Goal: Task Accomplishment & Management: Complete application form

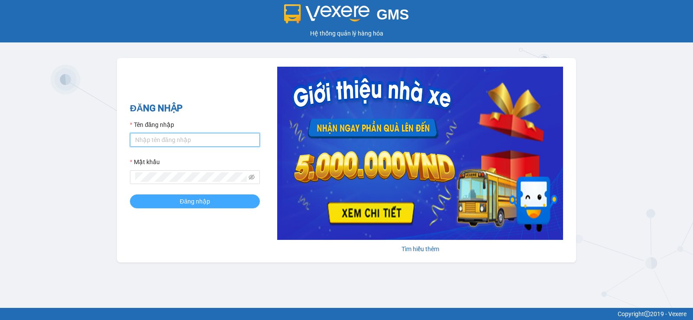
type input "tuanpr.tralanvien"
click at [198, 204] on span "Đăng nhập" at bounding box center [195, 202] width 30 height 10
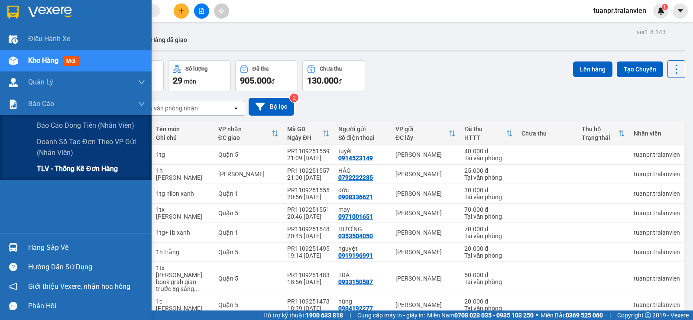
click at [58, 170] on span "TLV - Thống kê đơn hàng" at bounding box center [77, 168] width 81 height 11
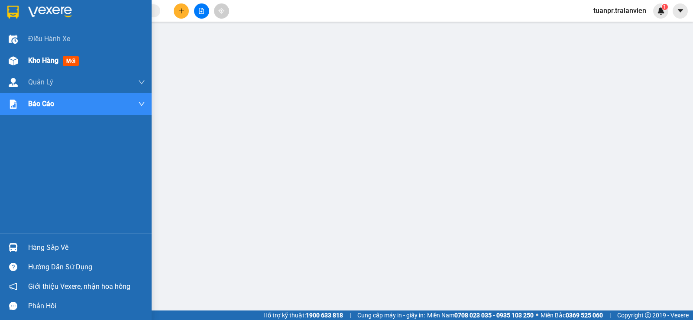
click at [39, 61] on span "Kho hàng" at bounding box center [43, 60] width 30 height 8
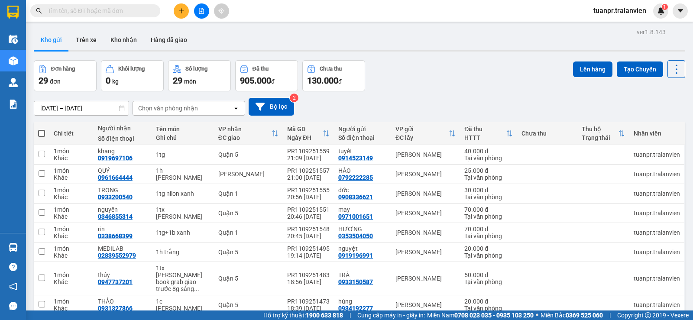
click at [95, 9] on input "text" at bounding box center [99, 11] width 102 height 10
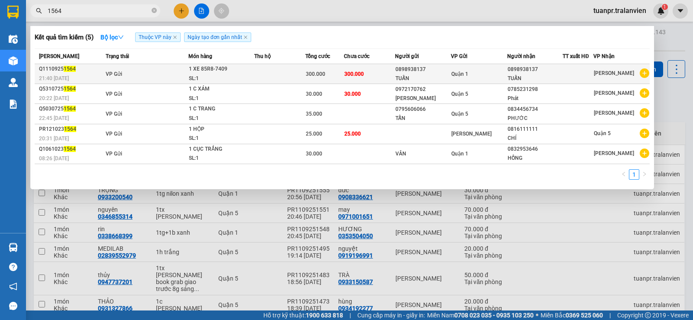
type input "1564"
click at [433, 72] on div "0898938137" at bounding box center [423, 69] width 55 height 9
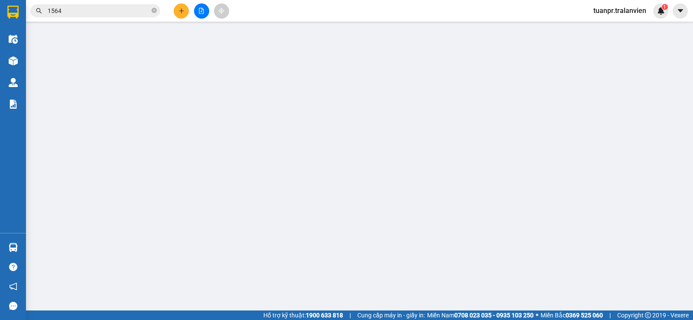
type input "0898938137"
type input "TUẤN"
type input "1"
type input "0898938137"
type input "TUẤN"
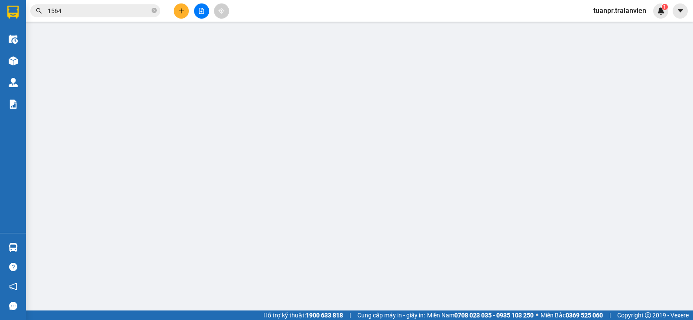
type input "300.000"
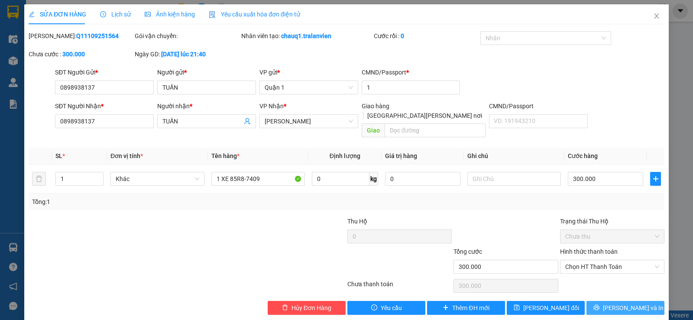
click at [627, 303] on span "[PERSON_NAME] và In" at bounding box center [633, 308] width 61 height 10
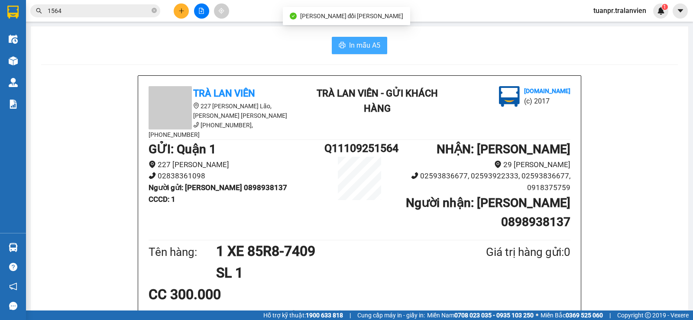
click at [344, 42] on button "In mẫu A5" at bounding box center [359, 45] width 55 height 17
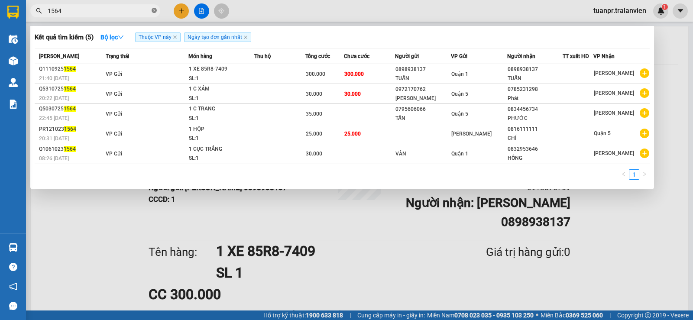
click at [155, 10] on icon "close-circle" at bounding box center [154, 10] width 5 height 5
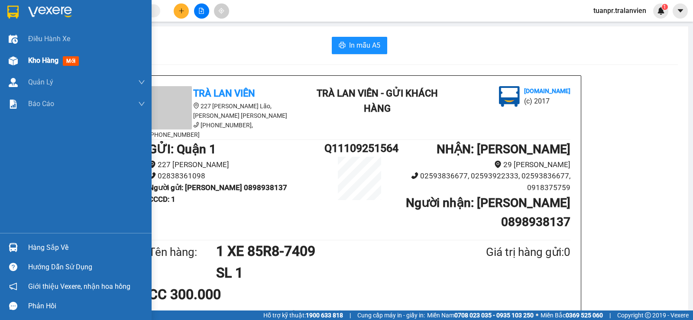
click at [45, 63] on span "Kho hàng" at bounding box center [43, 60] width 30 height 8
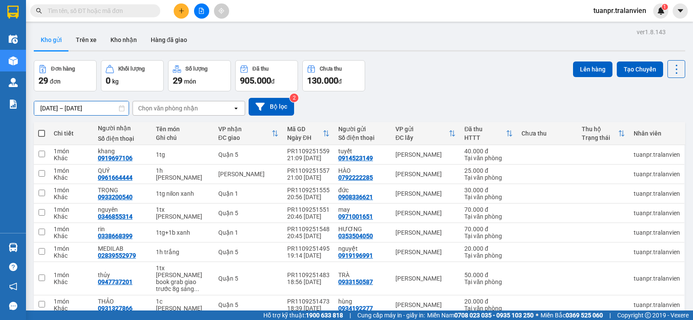
click at [58, 111] on input "[DATE] – [DATE]" at bounding box center [81, 108] width 94 height 14
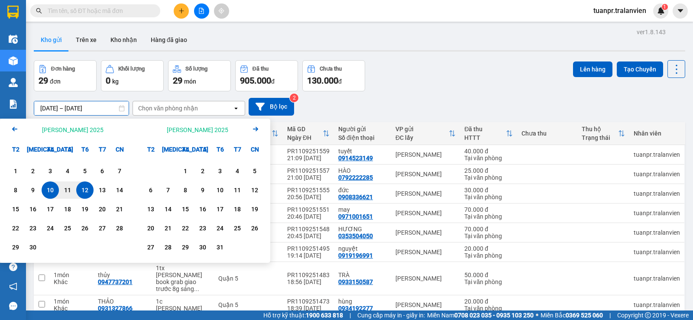
click at [83, 192] on div "12" at bounding box center [85, 190] width 12 height 10
click at [100, 110] on input "[DATE] – / /" at bounding box center [81, 108] width 94 height 14
click at [86, 187] on div "12" at bounding box center [85, 190] width 12 height 10
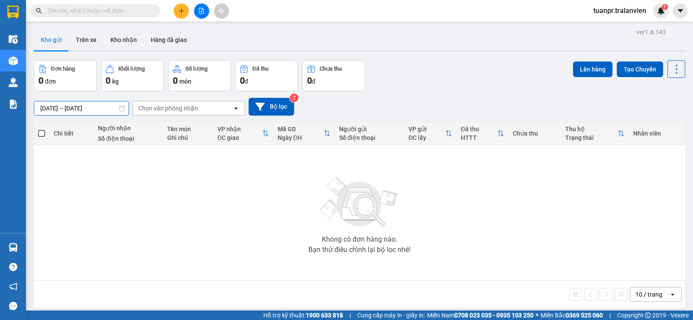
click at [44, 110] on input "[DATE] – [DATE]" at bounding box center [81, 108] width 94 height 14
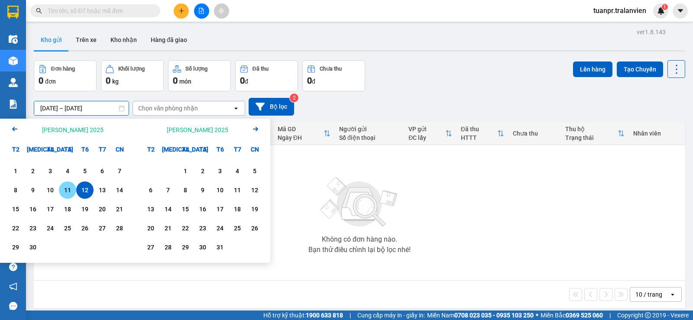
drag, startPoint x: 65, startPoint y: 186, endPoint x: 86, endPoint y: 136, distance: 54.4
click at [65, 185] on div "11" at bounding box center [68, 190] width 12 height 10
click at [96, 110] on input "[DATE] – / /" at bounding box center [81, 108] width 94 height 14
click at [70, 193] on div "11" at bounding box center [68, 190] width 12 height 10
type input "[DATE] – [DATE]"
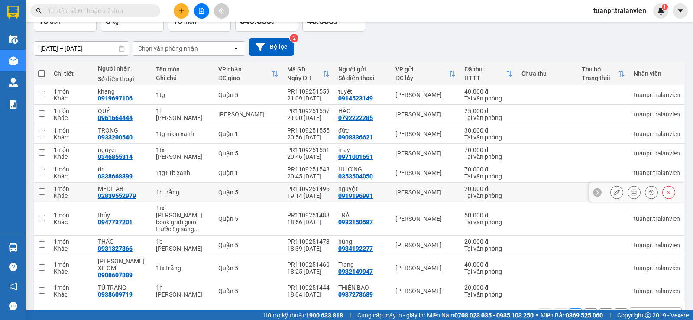
scroll to position [72, 0]
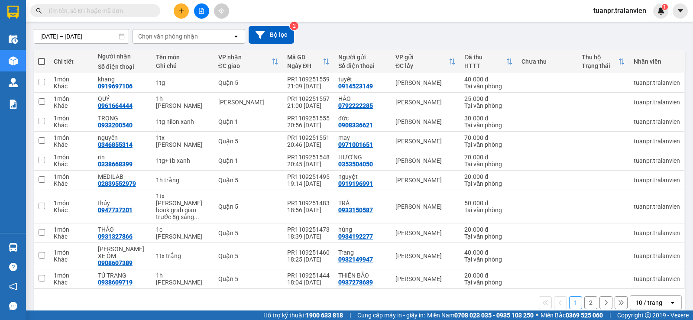
click at [658, 296] on div "10 / trang" at bounding box center [649, 303] width 39 height 14
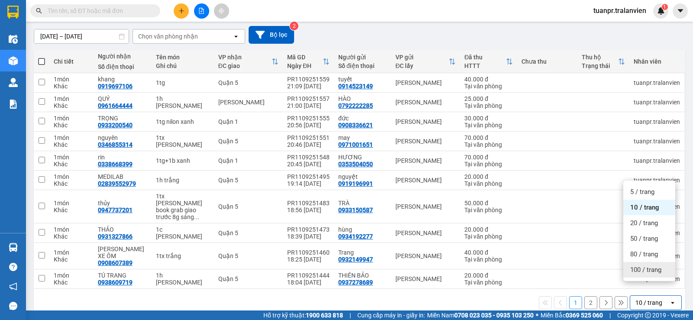
click at [651, 267] on span "100 / trang" at bounding box center [645, 270] width 31 height 9
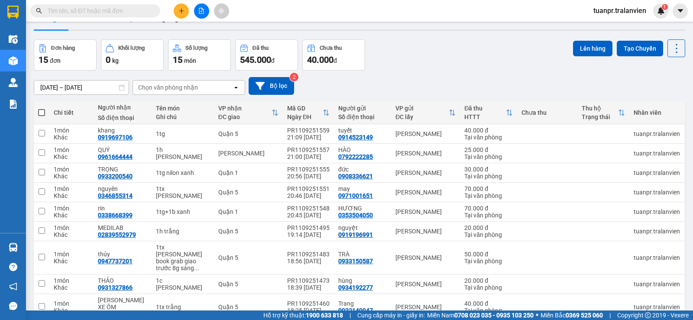
scroll to position [0, 0]
